Goal: Communication & Community: Ask a question

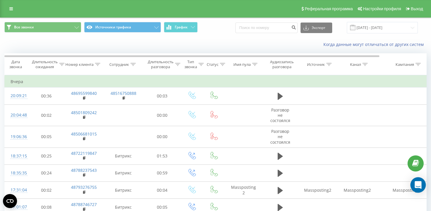
click at [417, 185] on icon "Open Intercom Messenger" at bounding box center [417, 185] width 7 height 8
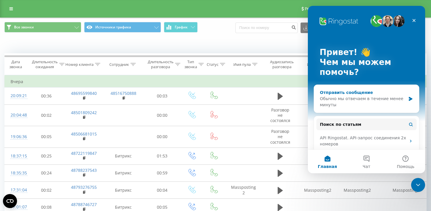
click at [346, 100] on div "Обычно мы отвечаем в течение менее минуты" at bounding box center [363, 102] width 86 height 12
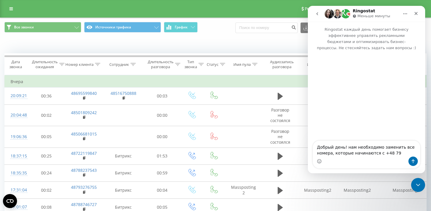
type textarea "Добрый день! нам необходимо заменить все номера, которые начинаются с +48 799"
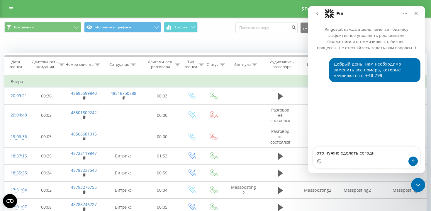
type textarea "это нужно сделать [DATE]"
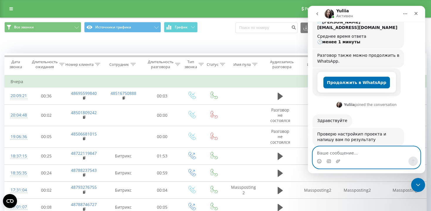
scroll to position [102, 0]
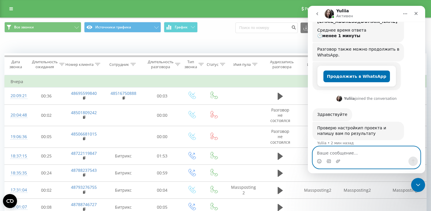
click at [376, 153] on textarea "Ваше сообщение..." at bounding box center [366, 152] width 107 height 10
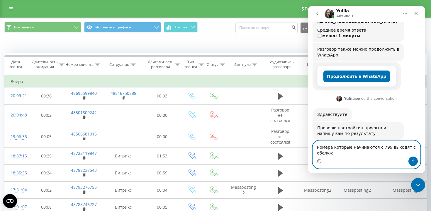
scroll to position [108, 0]
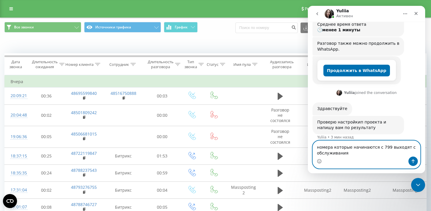
type textarea "номера которые начинаются с 799 выходят с обслуживания("
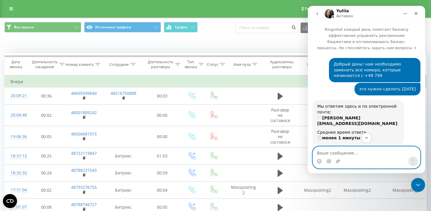
scroll to position [125, 0]
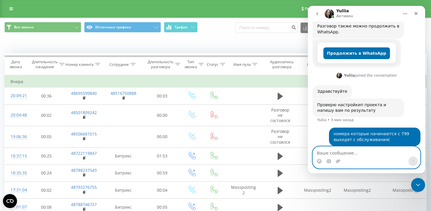
click at [330, 153] on textarea "Ваше сообщение..." at bounding box center [366, 152] width 107 height 10
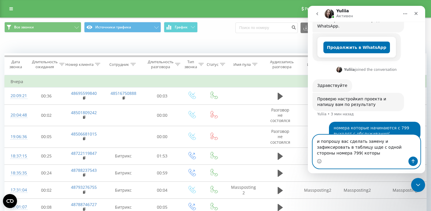
scroll to position [137, 0]
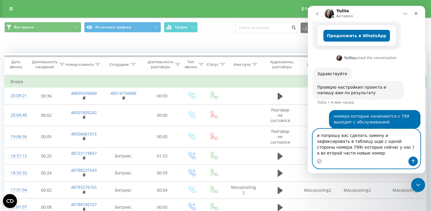
type textarea "и попрошу вас сделать замену и зафиксировать в таблицу шде с одной стороны номе…"
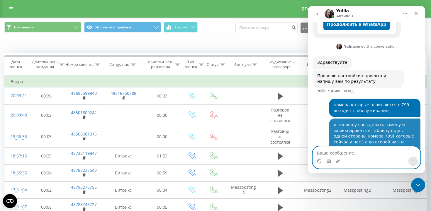
scroll to position [156, 0]
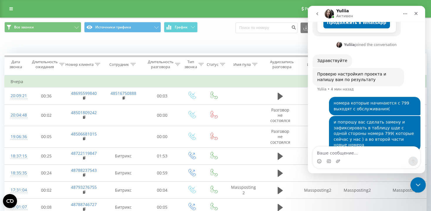
click at [417, 184] on icon "Закрыть службу сообщений Intercom" at bounding box center [416, 184] width 7 height 7
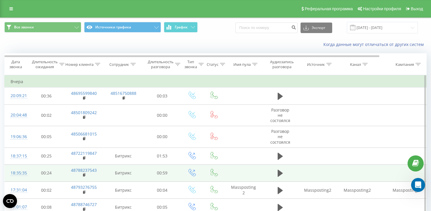
scroll to position [179, 0]
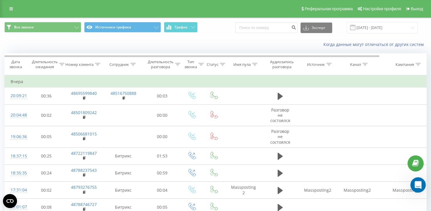
click at [417, 184] on icon "Открыть службу сообщений Intercom" at bounding box center [417, 185] width 10 height 10
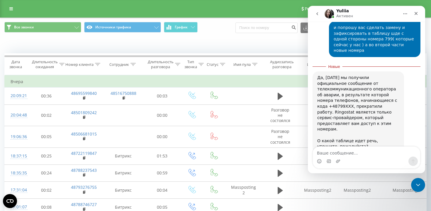
scroll to position [246, 0]
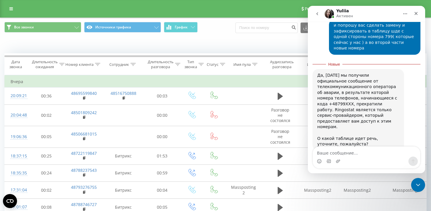
click at [353, 151] on textarea "Ваше сообщение..." at bounding box center [366, 152] width 107 height 10
type textarea "ч"
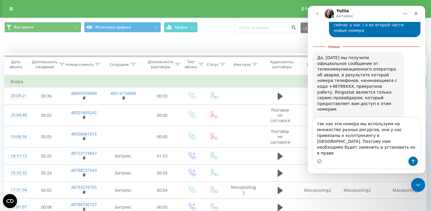
scroll to position [270, 0]
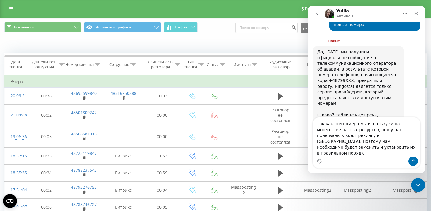
type textarea "так как эти номера мы используем на множестве разных ресурсов, они у нас привяз…"
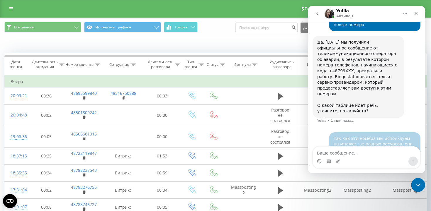
scroll to position [283, 0]
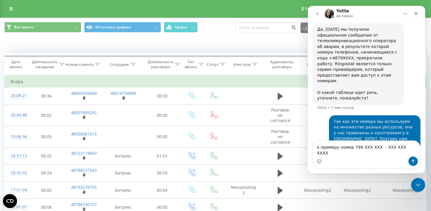
type textarea "к примеру номер 799 XXX XXX - XXX XXX XXX"
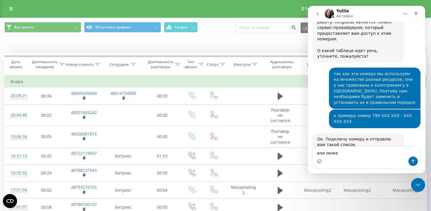
scroll to position [325, 0]
type textarea "или можете"
type textarea "спасибо"
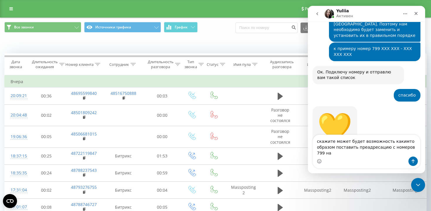
scroll to position [397, 0]
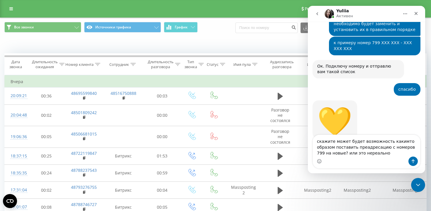
type textarea "скажите может будет возможность какимто образом поставить преадресацию с номеро…"
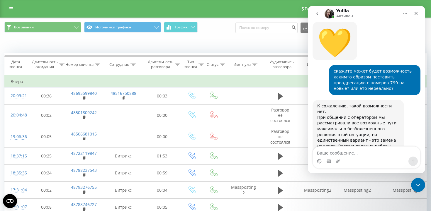
scroll to position [478, 0]
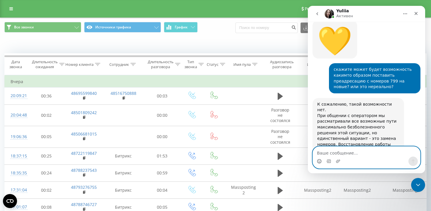
click at [317, 161] on icon "Средство выбора эмодзи" at bounding box center [319, 161] width 5 height 5
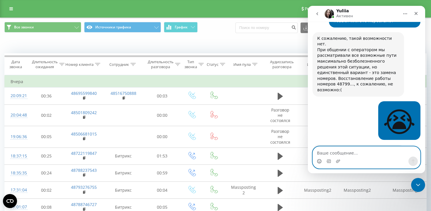
scroll to position [545, 0]
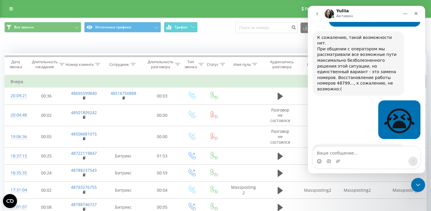
click at [368, 147] on div "Я выполню замену номеров и напишу вам по готовности" at bounding box center [358, 152] width 82 height 11
click at [382, 158] on div "Мессенджер Intercom" at bounding box center [366, 161] width 107 height 9
click at [317, 162] on icon "Средство выбора эмодзи" at bounding box center [319, 161] width 5 height 5
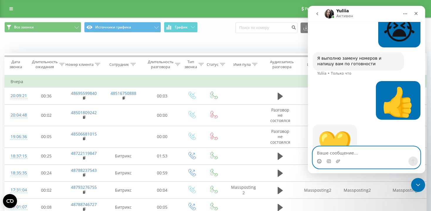
scroll to position [637, 0]
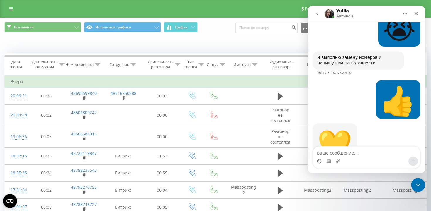
click at [338, 131] on div "💛" at bounding box center [334, 145] width 35 height 28
click at [414, 12] on icon "Закрыть" at bounding box center [415, 13] width 5 height 5
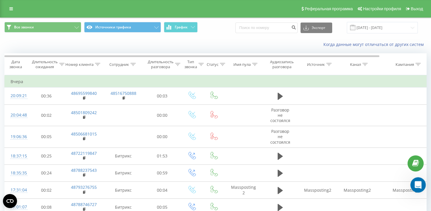
click at [419, 189] on div "Открыть службу сообщений Intercom" at bounding box center [416, 184] width 19 height 19
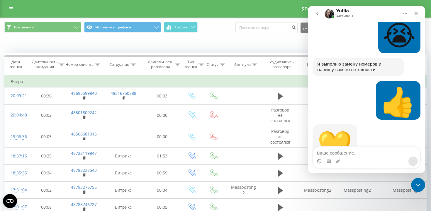
scroll to position [0, 0]
